Goal: Check status

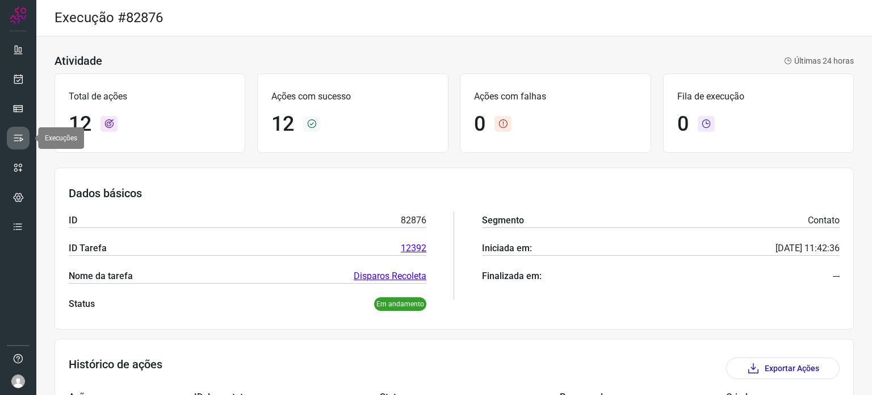
click at [16, 135] on icon at bounding box center [17, 137] width 11 height 11
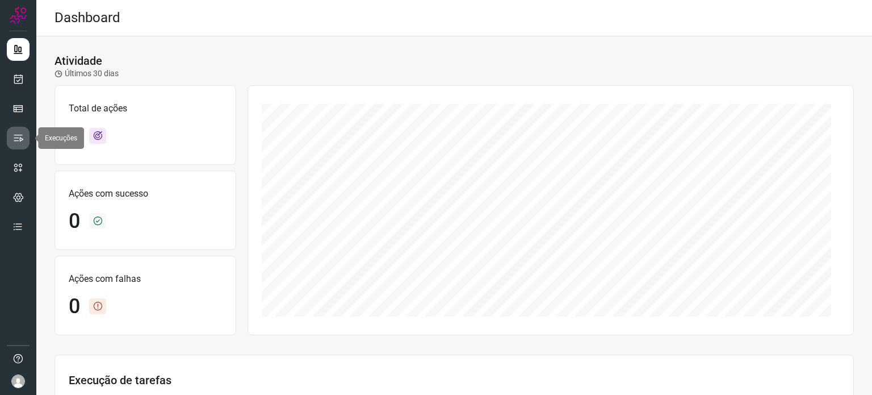
click at [23, 140] on icon at bounding box center [17, 137] width 11 height 11
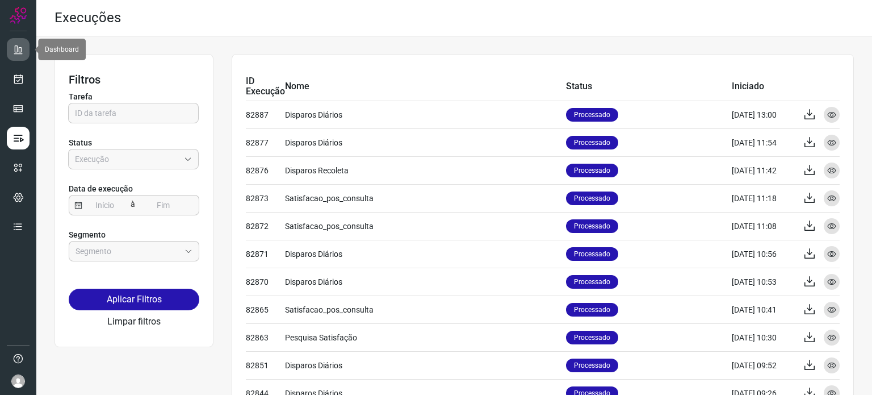
click at [7, 48] on link at bounding box center [18, 49] width 23 height 23
